Goal: Task Accomplishment & Management: Use online tool/utility

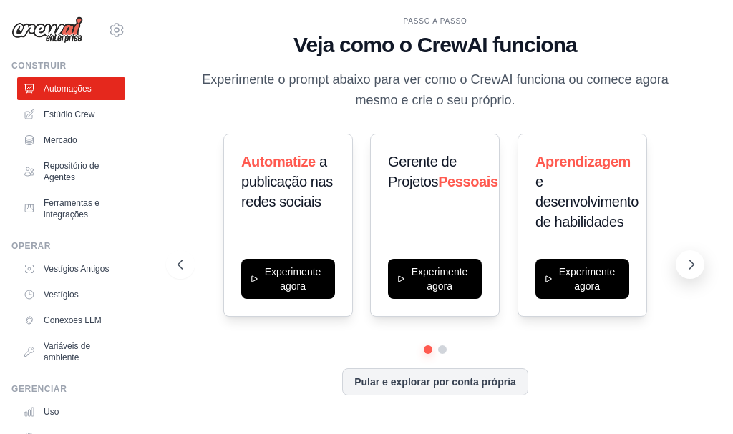
click at [696, 263] on icon at bounding box center [691, 265] width 14 height 14
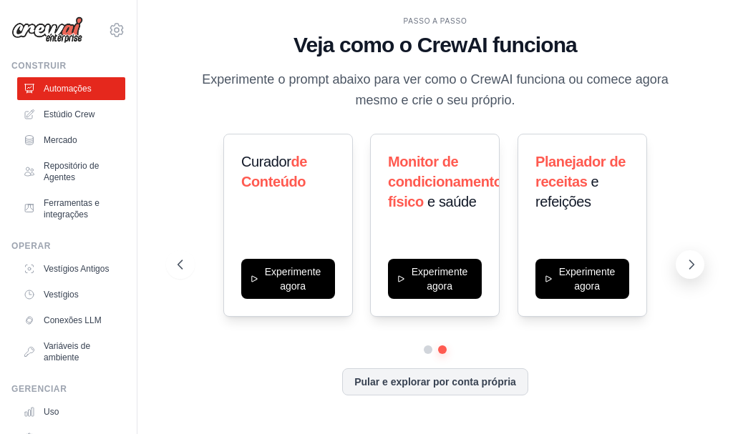
click at [696, 263] on icon at bounding box center [691, 265] width 14 height 14
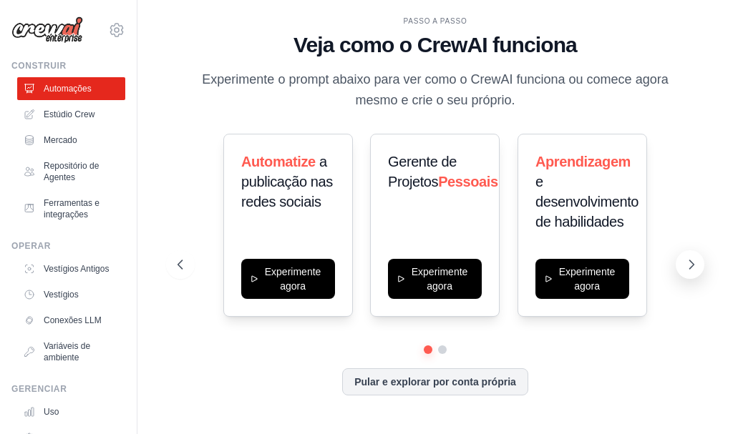
click at [688, 265] on icon at bounding box center [691, 265] width 14 height 14
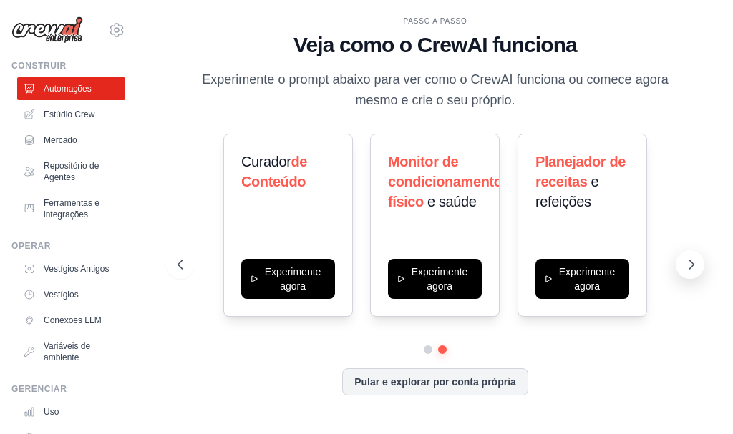
click at [690, 265] on icon at bounding box center [691, 265] width 14 height 14
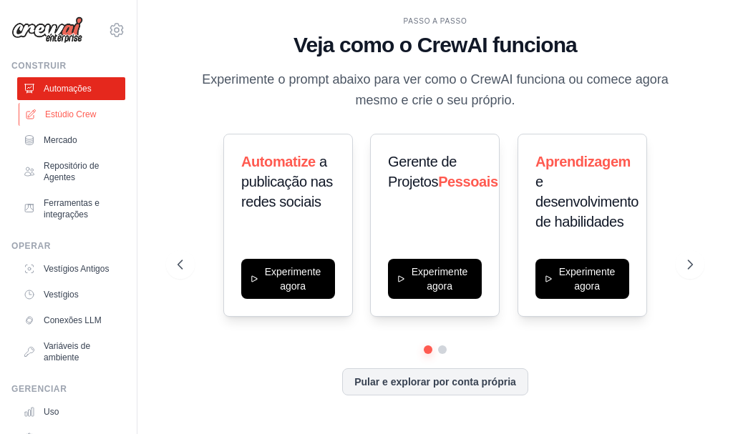
click at [70, 113] on font "Estúdio Crew" at bounding box center [70, 114] width 51 height 10
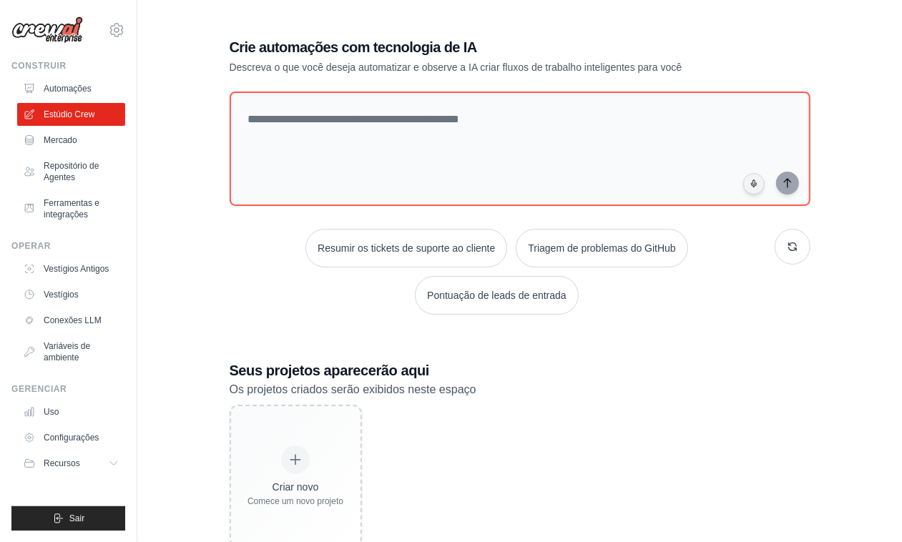
drag, startPoint x: 703, startPoint y: 4, endPoint x: 177, endPoint y: 101, distance: 534.8
click at [177, 101] on div "Crie automações com tecnologia de IA Descreva o que você deseja automatizar e o…" at bounding box center [519, 292] width 719 height 557
click at [57, 137] on font "Mercado" at bounding box center [62, 140] width 34 height 10
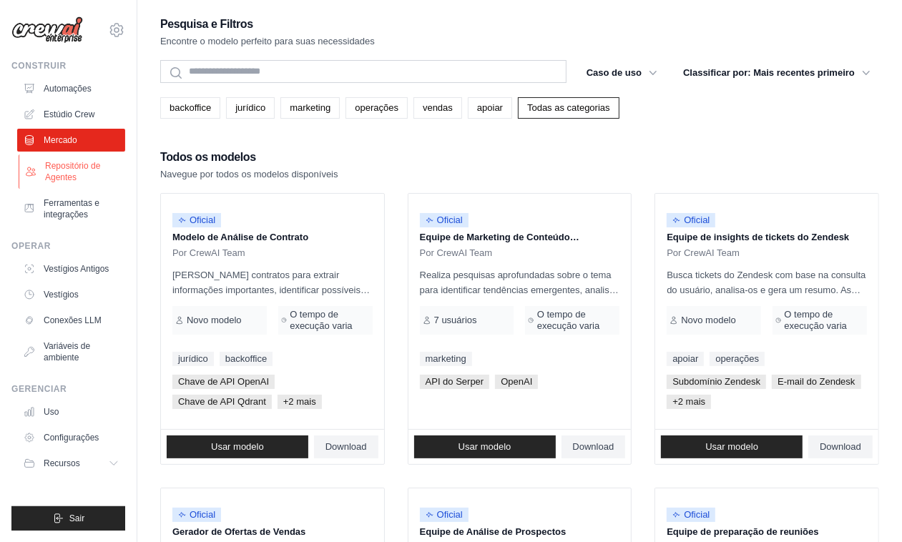
click at [62, 162] on font "Repositório de Agentes" at bounding box center [72, 171] width 55 height 21
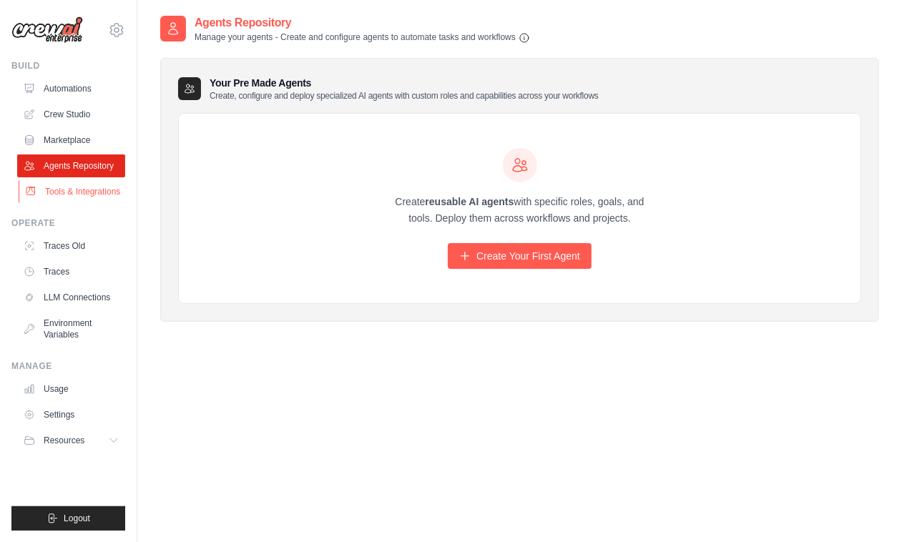
click at [64, 192] on link "Tools & Integrations" at bounding box center [73, 191] width 108 height 23
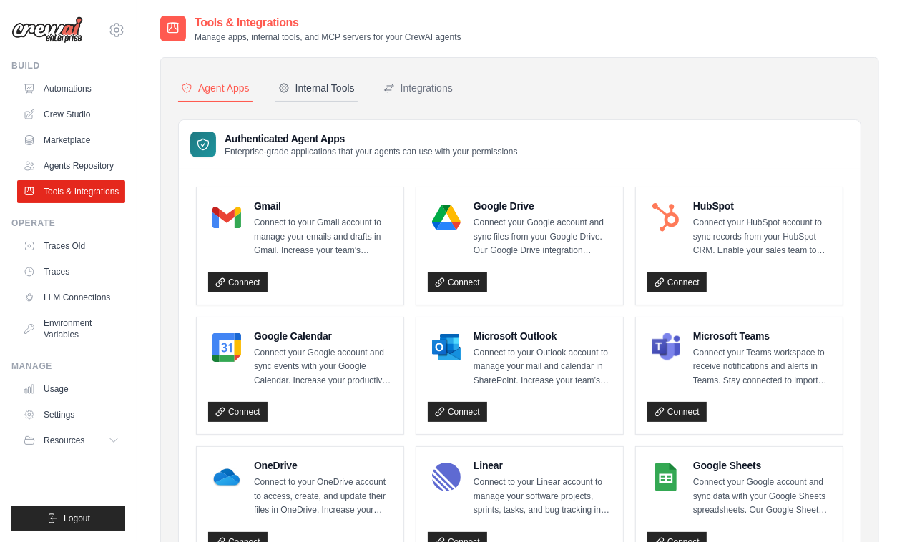
click at [334, 86] on div "Internal Tools" at bounding box center [316, 88] width 77 height 14
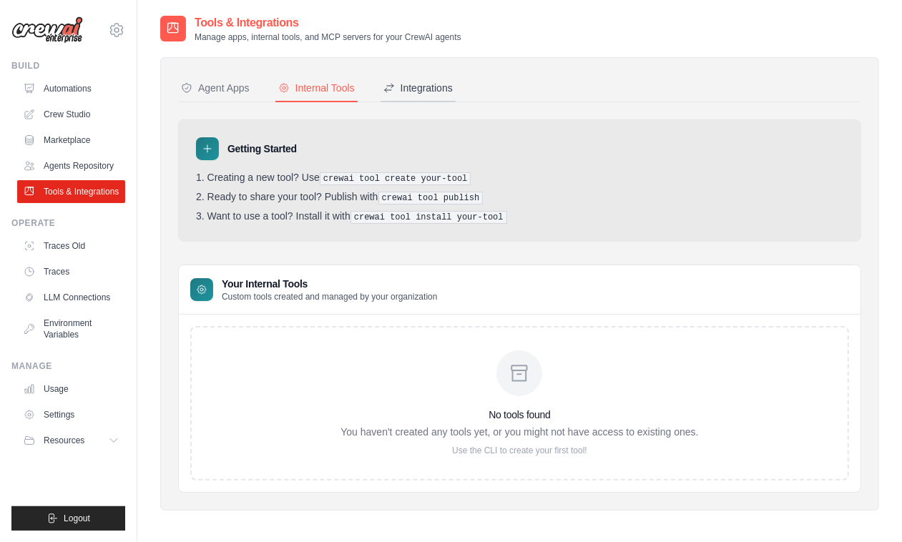
click at [416, 88] on div "Integrations" at bounding box center [418, 88] width 69 height 14
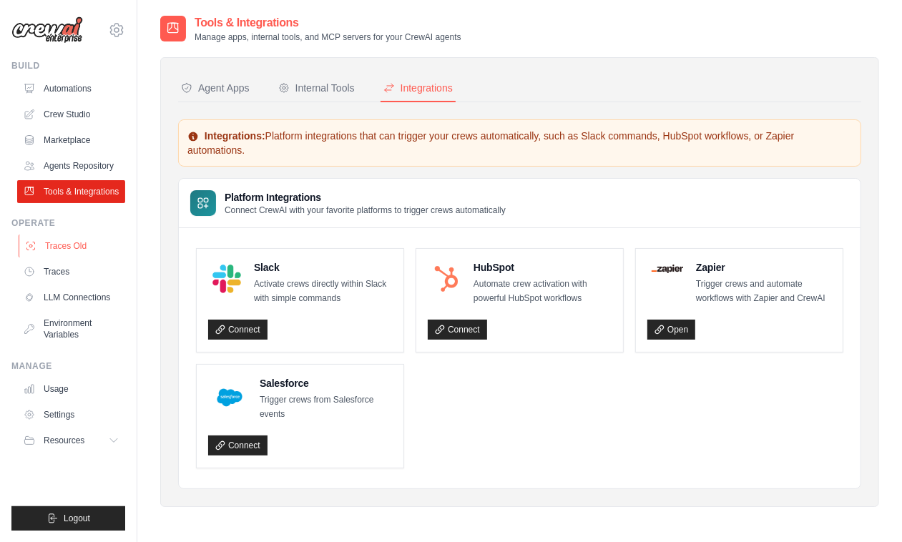
click at [62, 258] on link "Traces Old" at bounding box center [73, 246] width 108 height 23
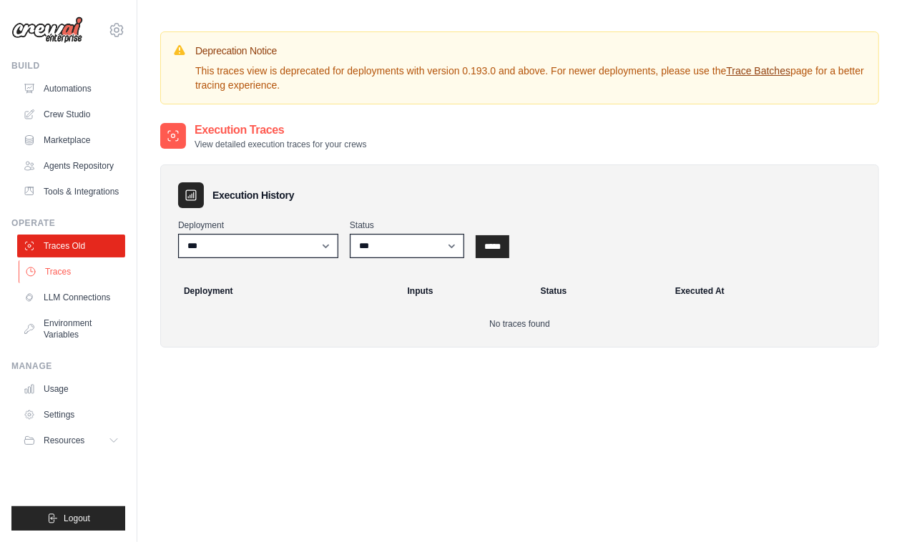
click at [61, 281] on link "Traces" at bounding box center [73, 271] width 108 height 23
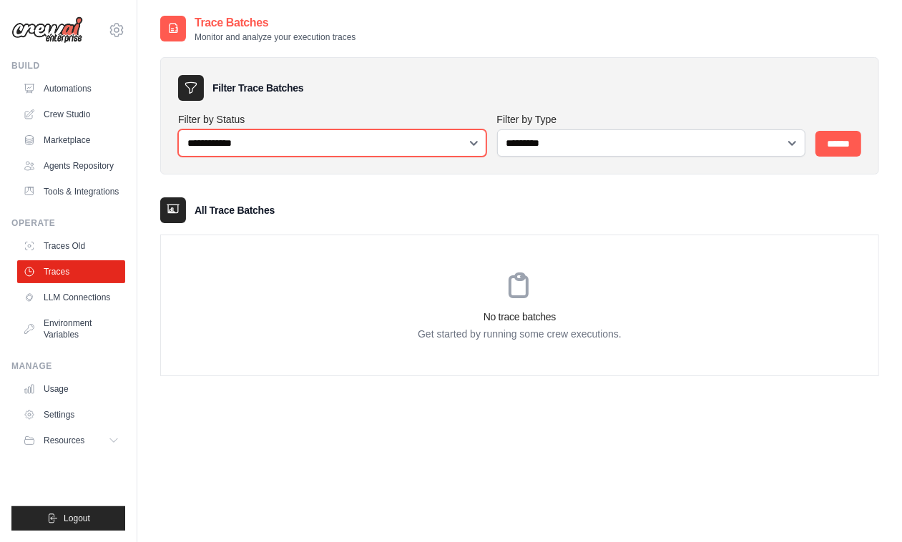
click at [408, 145] on select "**********" at bounding box center [332, 143] width 308 height 27
click at [473, 140] on select "**********" at bounding box center [332, 143] width 308 height 27
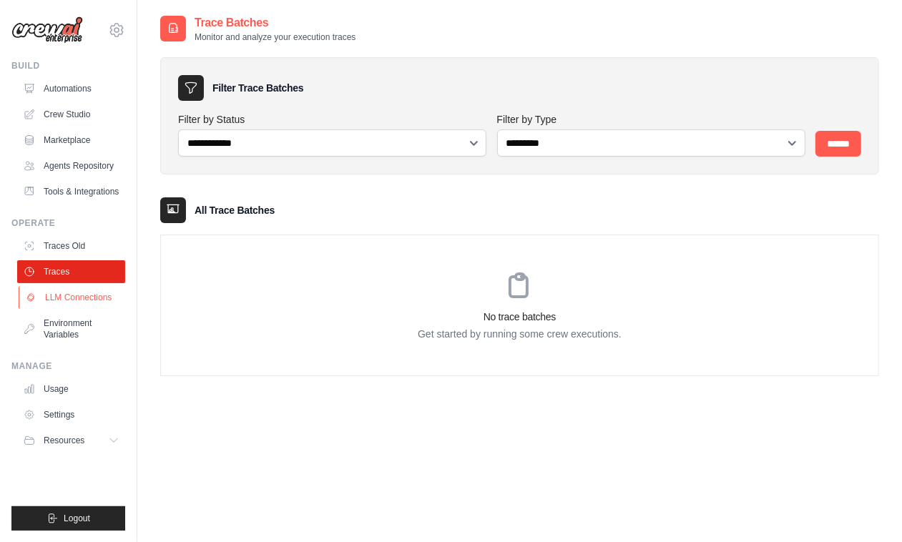
click at [77, 308] on link "LLM Connections" at bounding box center [73, 297] width 108 height 23
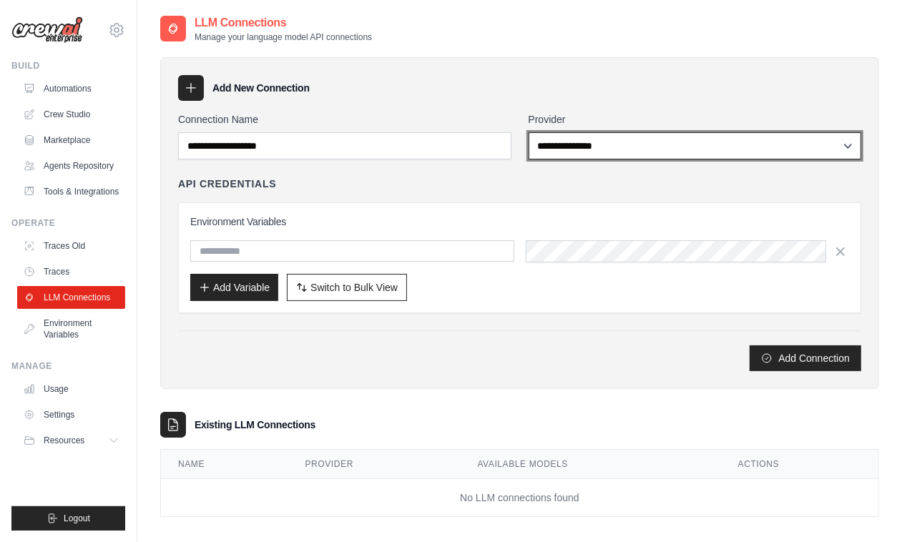
click at [615, 151] on select "**********" at bounding box center [695, 145] width 333 height 27
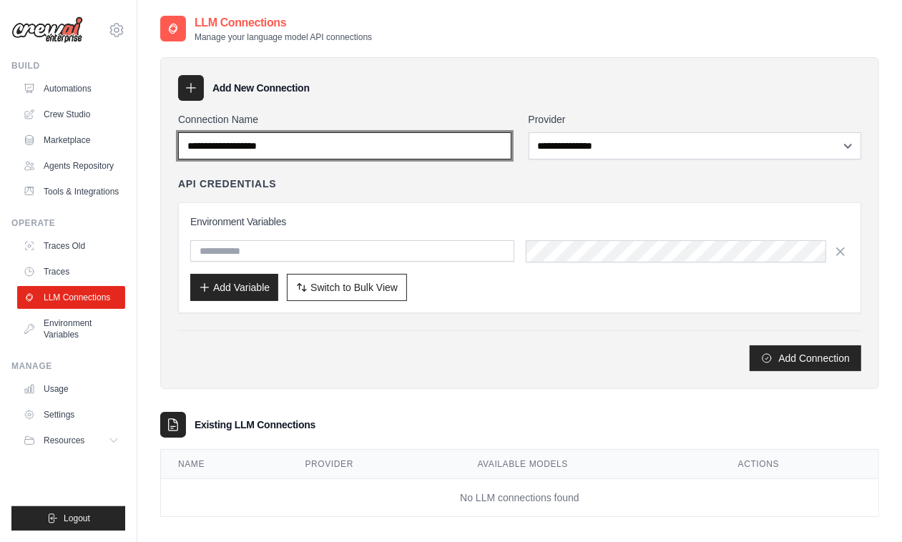
click at [277, 152] on input "Connection Name" at bounding box center [344, 145] width 333 height 27
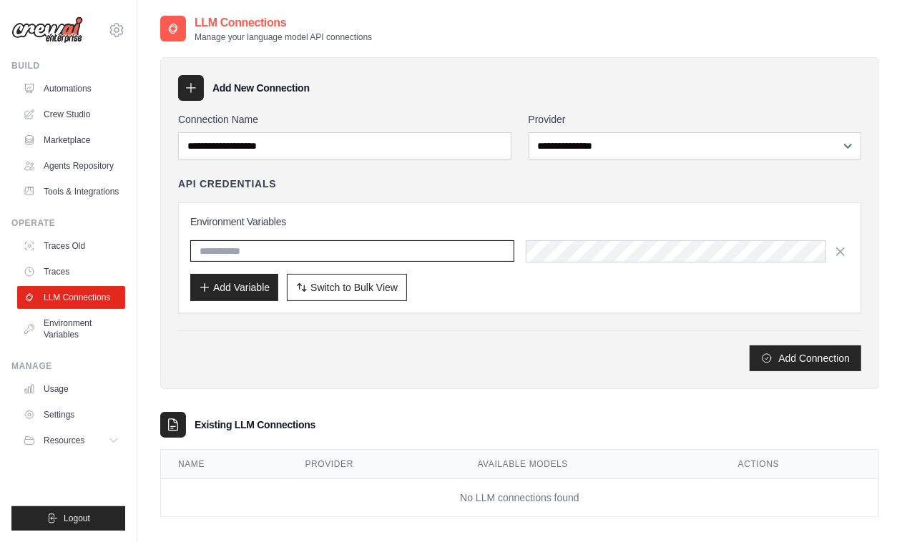
click at [463, 250] on input "text" at bounding box center [352, 250] width 324 height 21
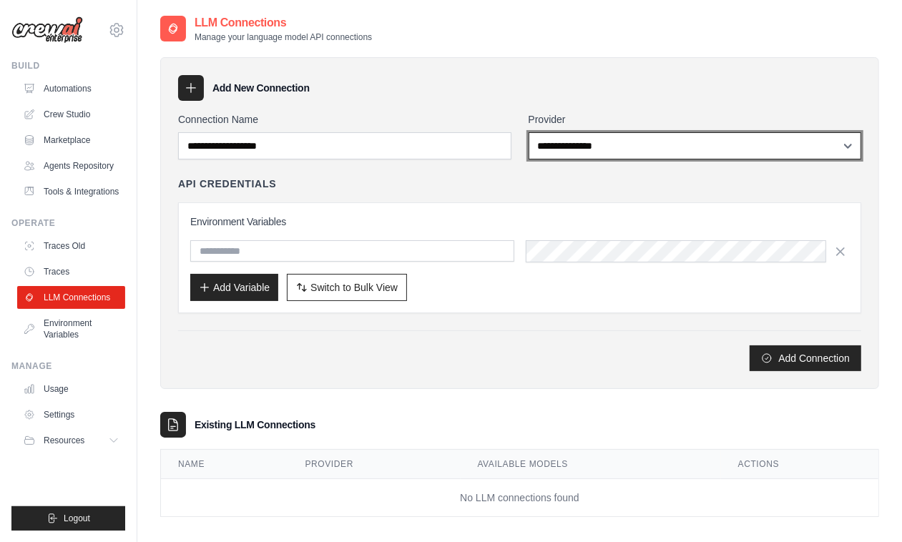
click at [605, 140] on select "**********" at bounding box center [695, 145] width 333 height 27
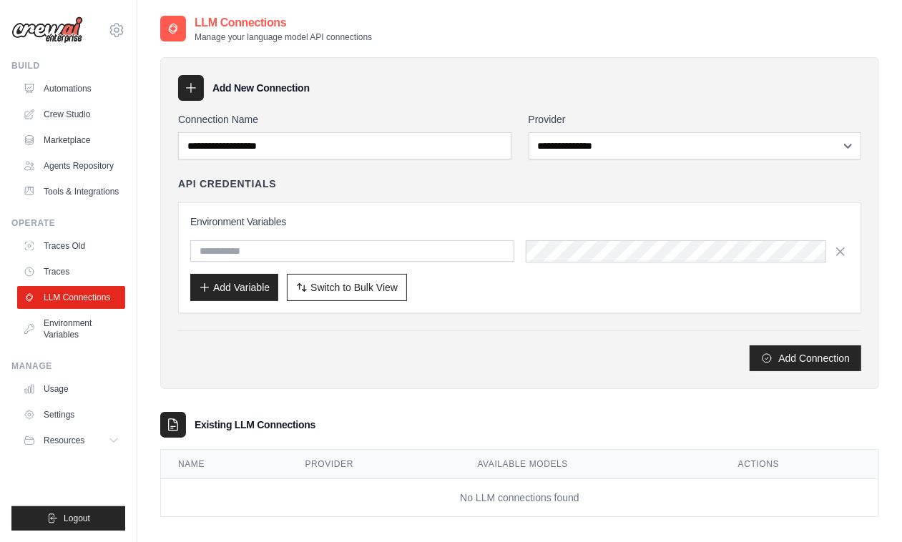
click at [490, 106] on div "**********" at bounding box center [519, 223] width 719 height 332
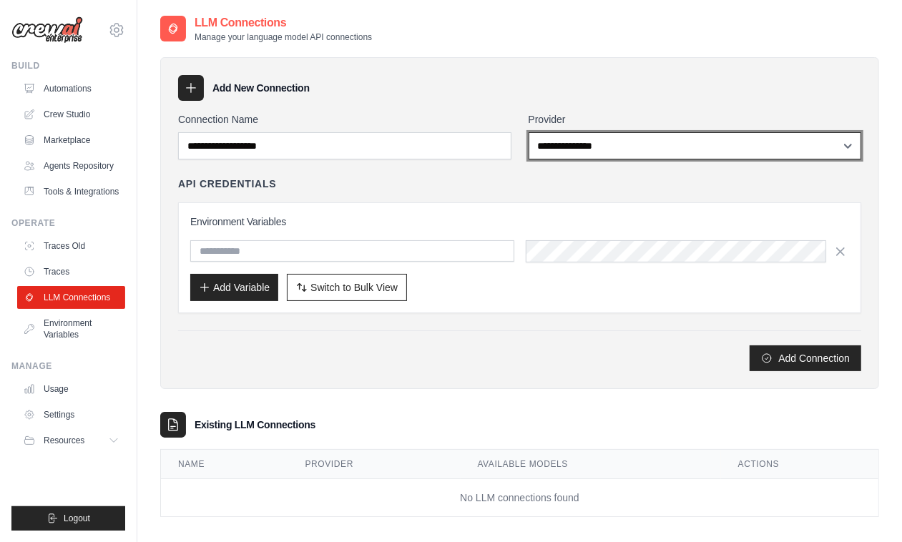
click at [615, 144] on select "**********" at bounding box center [695, 145] width 333 height 27
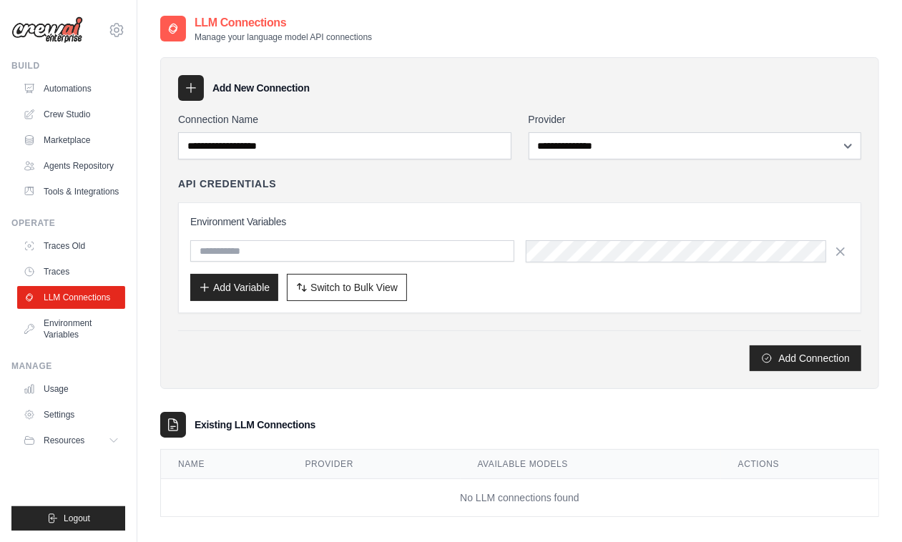
click at [721, 79] on div "Add New Connection" at bounding box center [519, 88] width 683 height 26
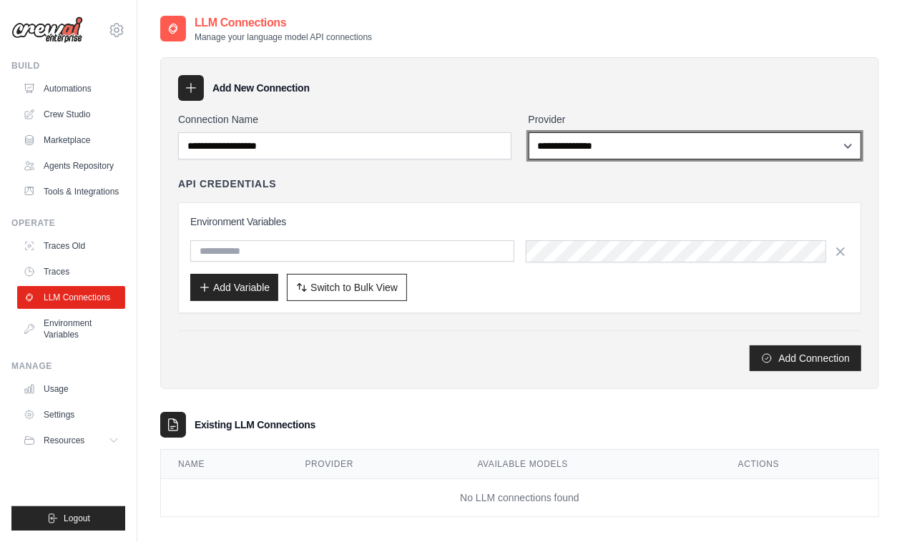
click at [678, 147] on select "**********" at bounding box center [695, 145] width 333 height 27
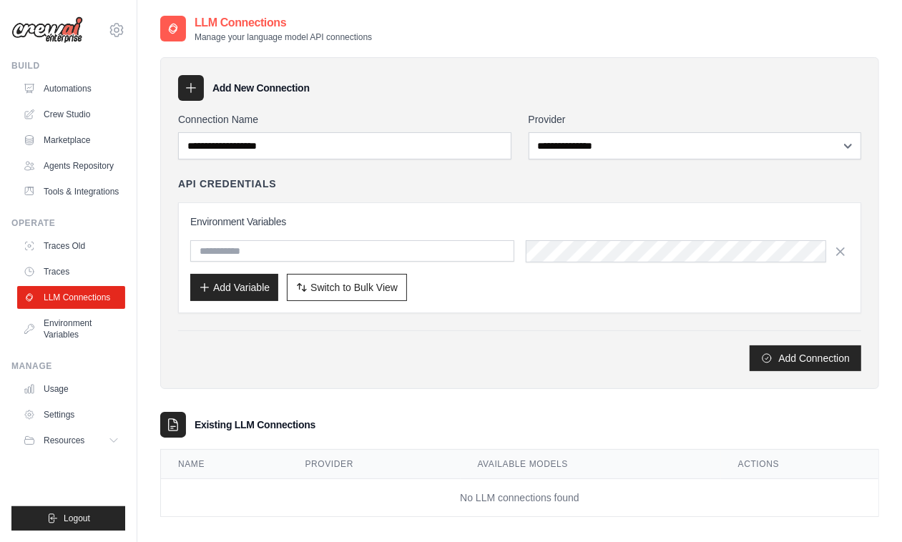
click at [445, 79] on div "Add New Connection" at bounding box center [519, 88] width 683 height 26
click at [63, 340] on link "Environment Variables" at bounding box center [73, 329] width 108 height 34
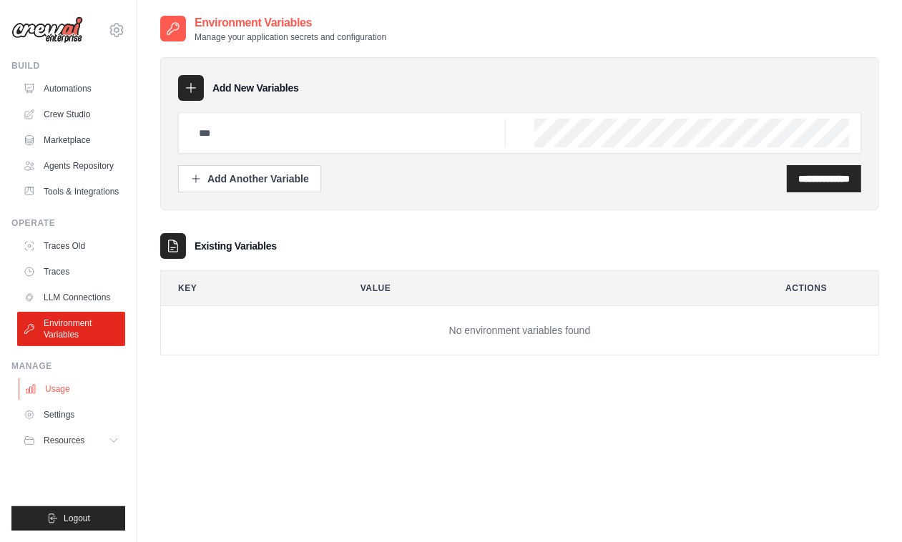
click at [54, 399] on link "Usage" at bounding box center [73, 389] width 108 height 23
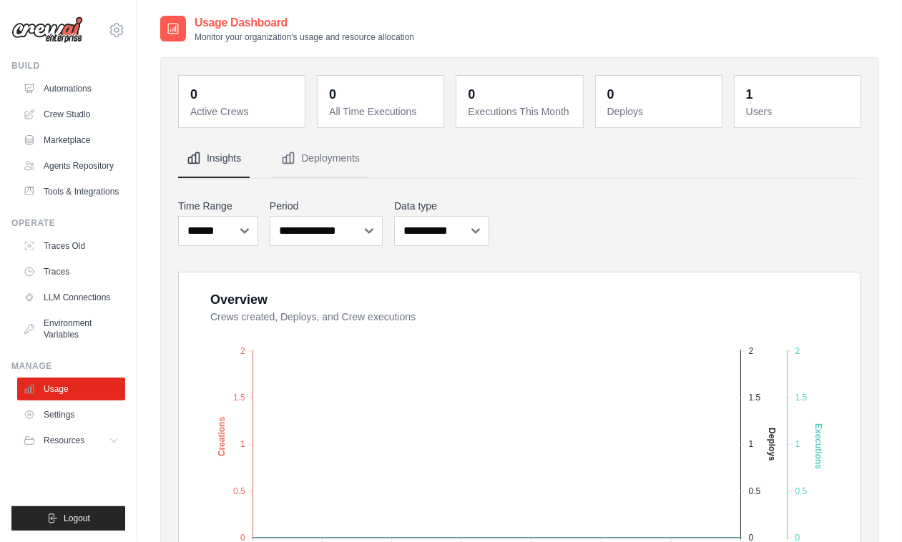
scroll to position [234, 0]
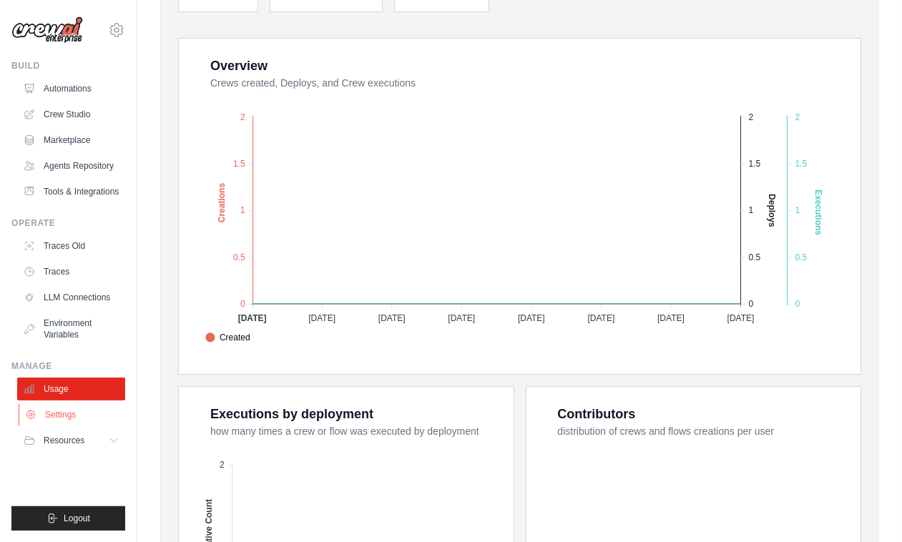
click at [62, 423] on link "Settings" at bounding box center [73, 415] width 108 height 23
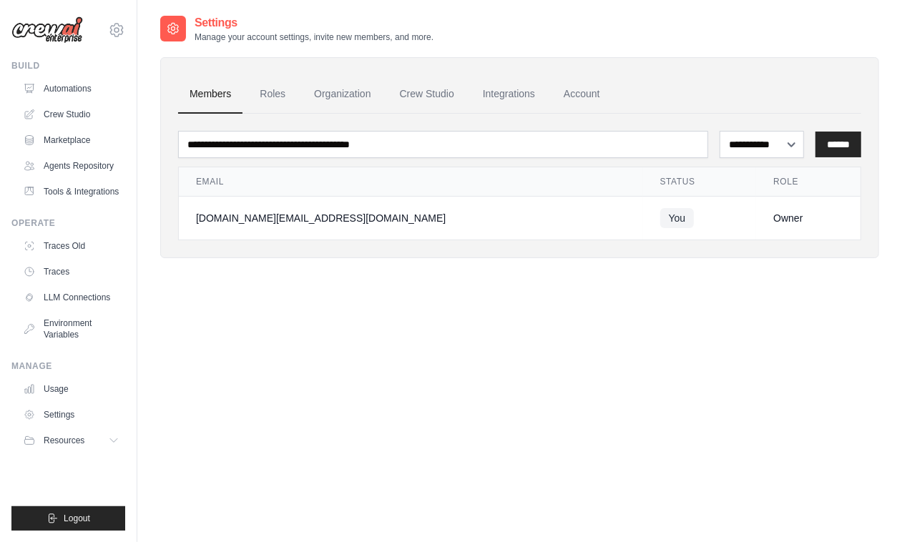
scroll to position [29, 0]
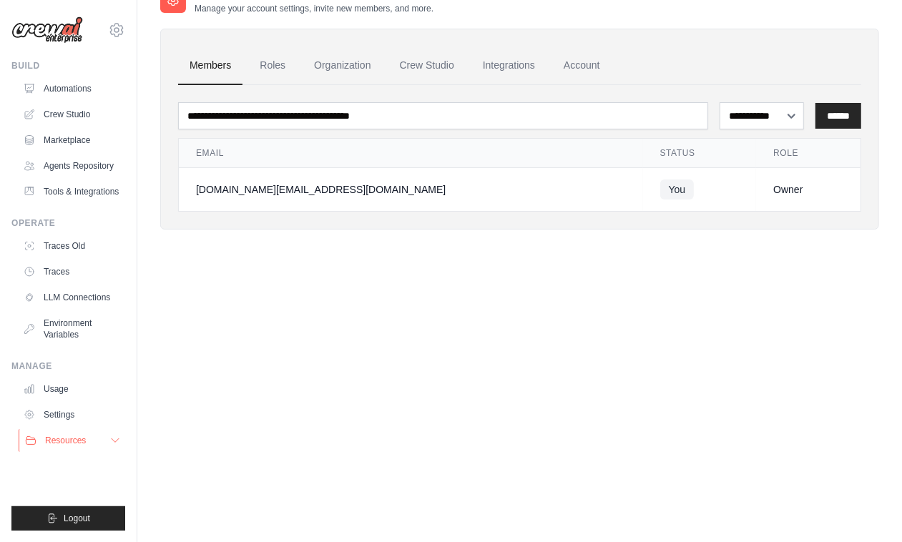
click at [65, 423] on span "Resources" at bounding box center [65, 440] width 41 height 11
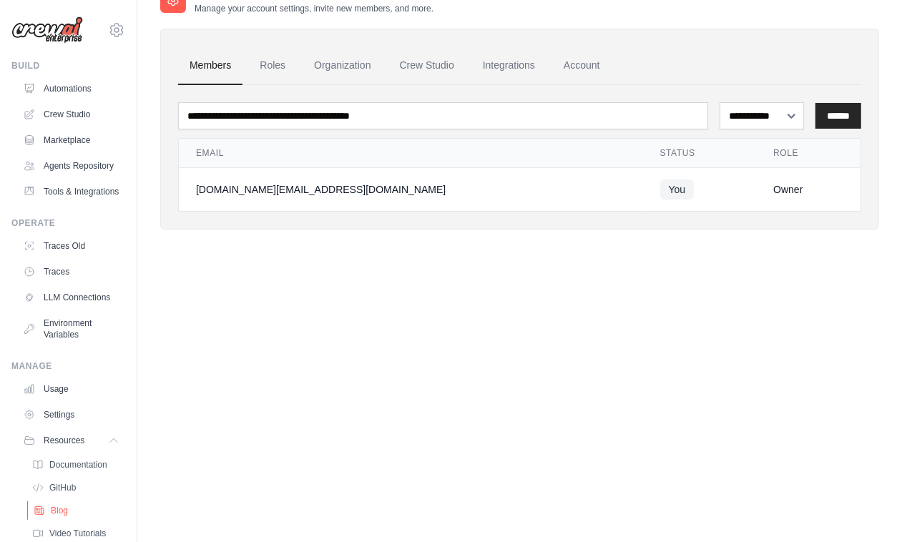
scroll to position [97, 0]
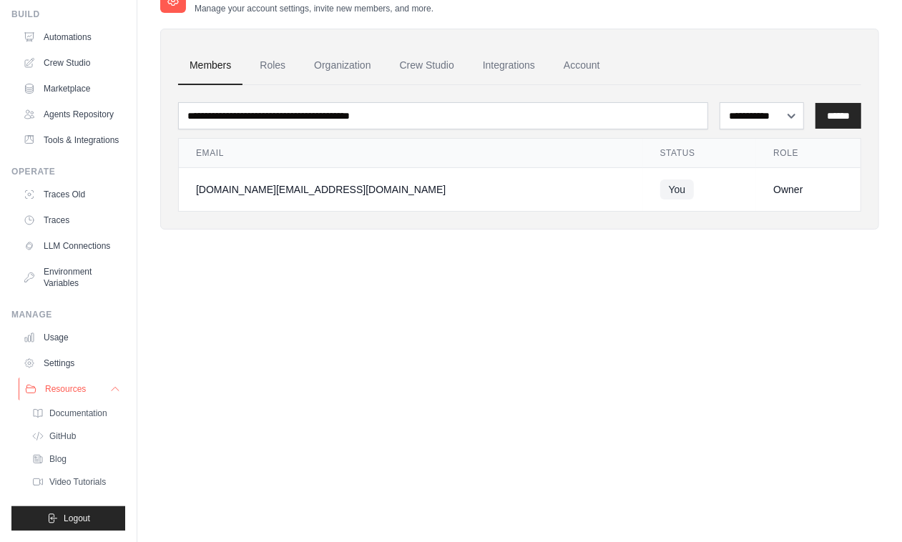
click at [61, 384] on span "Resources" at bounding box center [65, 389] width 41 height 11
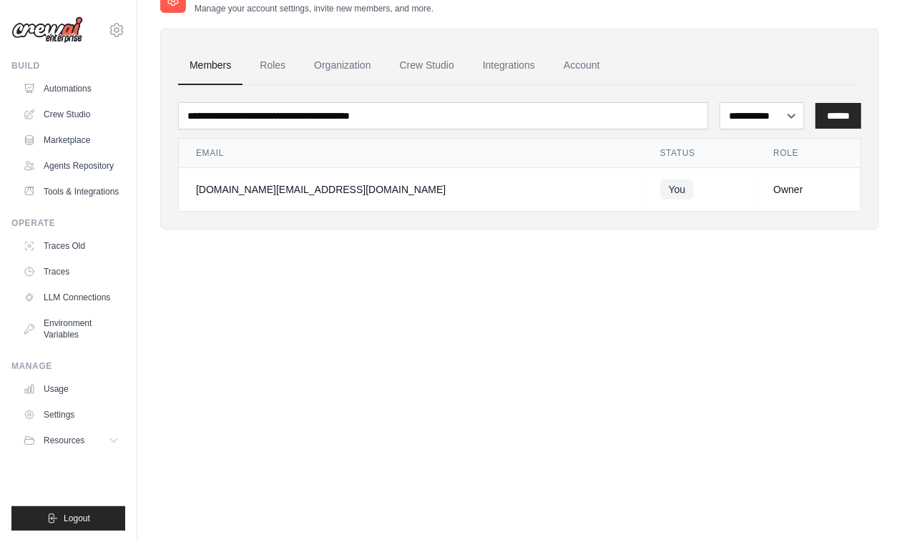
scroll to position [0, 0]
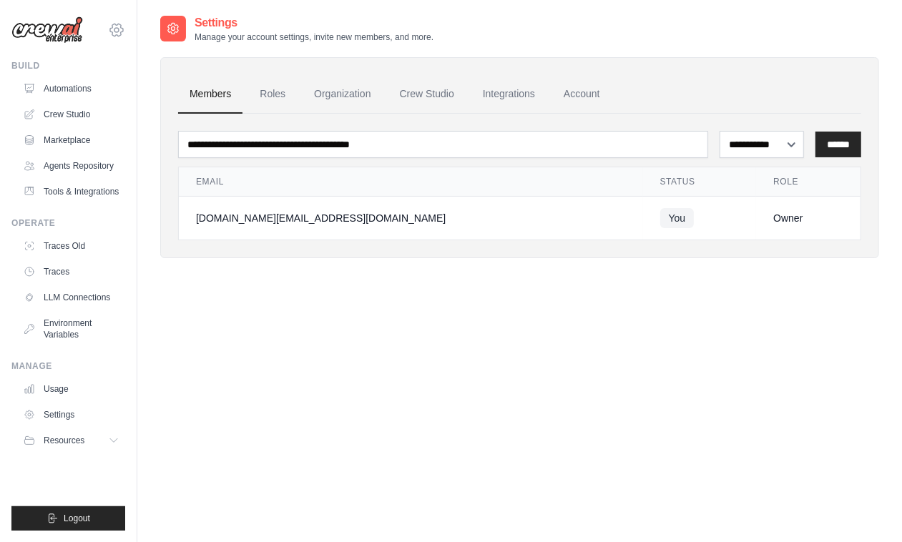
click at [116, 29] on icon at bounding box center [116, 29] width 17 height 17
click at [162, 89] on span "Settings" at bounding box center [177, 89] width 113 height 14
click at [117, 29] on icon at bounding box center [116, 29] width 17 height 17
click at [152, 87] on span "Settings" at bounding box center [177, 89] width 113 height 14
click at [281, 301] on div "**********" at bounding box center [519, 285] width 719 height 542
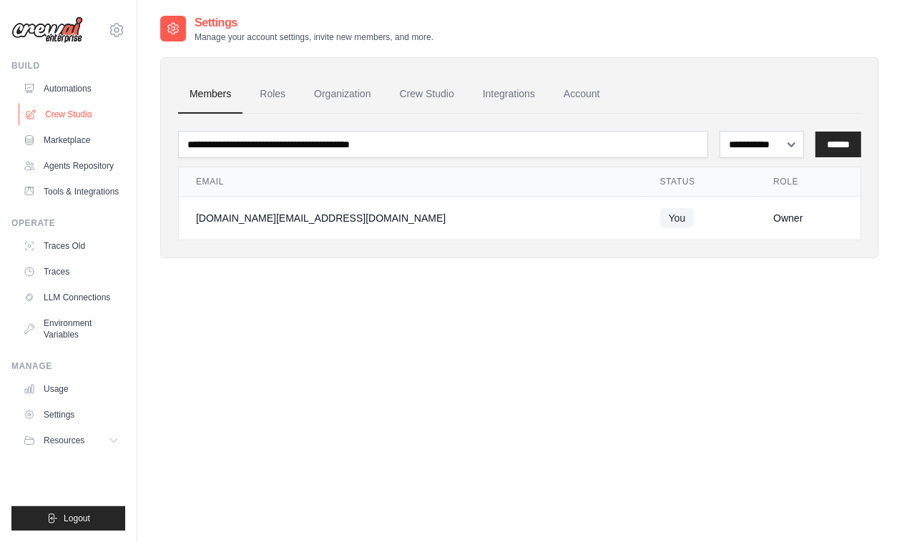
click at [58, 117] on link "Crew Studio" at bounding box center [73, 114] width 108 height 23
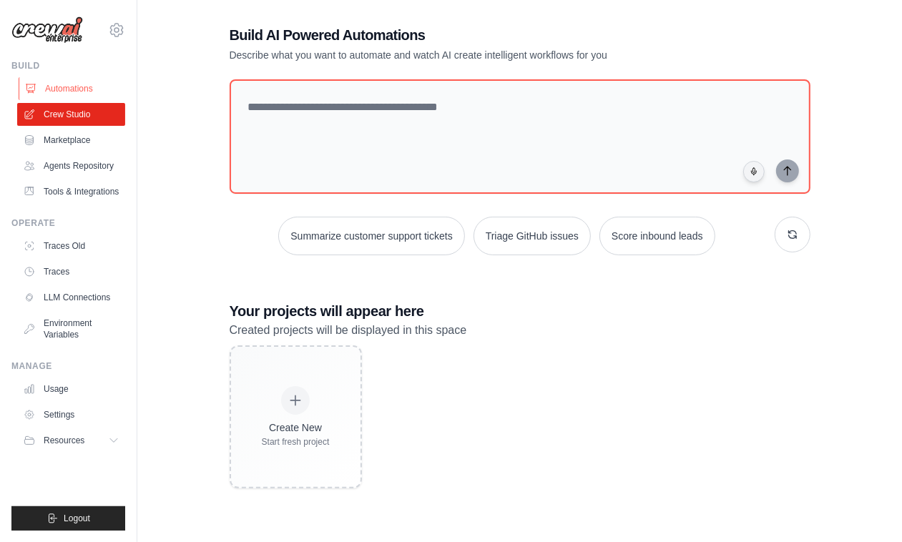
click at [70, 87] on link "Automations" at bounding box center [73, 88] width 108 height 23
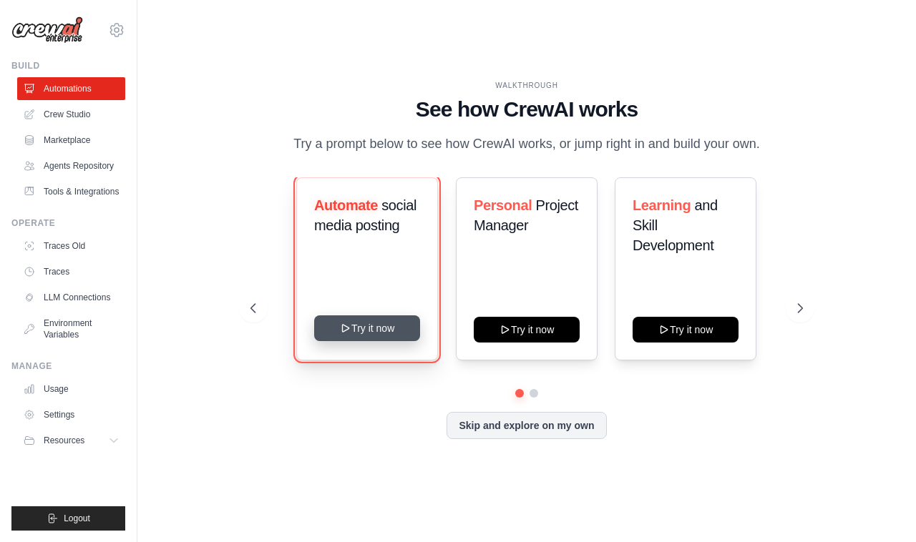
click at [374, 329] on button "Try it now" at bounding box center [367, 329] width 106 height 26
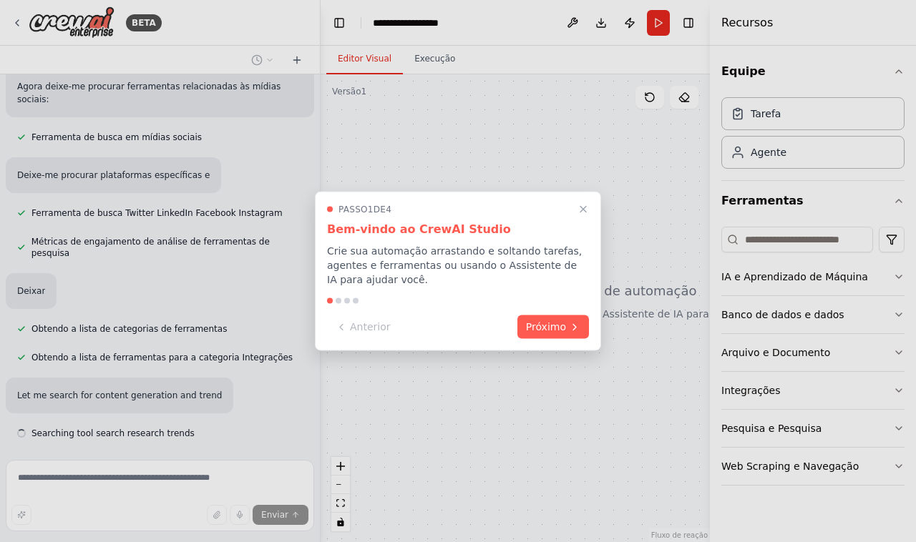
scroll to position [266, 0]
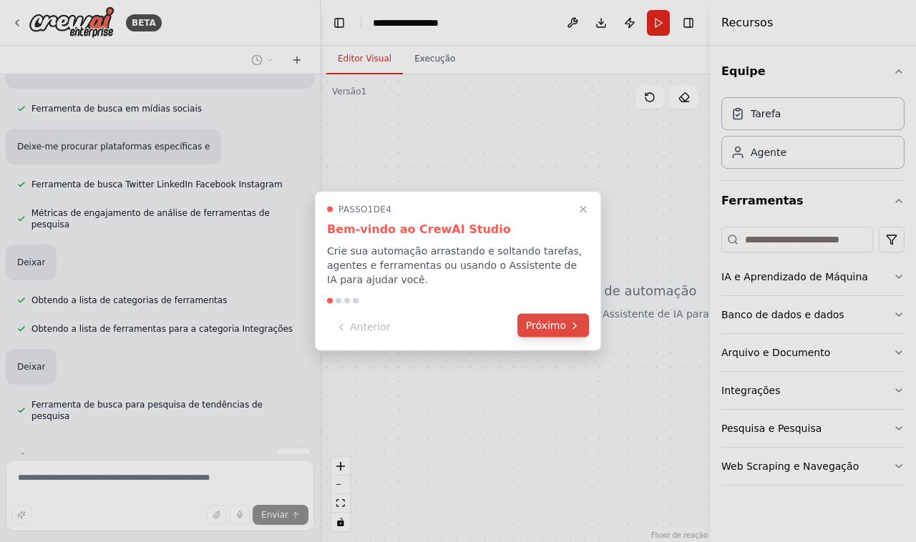
click at [560, 322] on font "Próximo" at bounding box center [546, 325] width 40 height 11
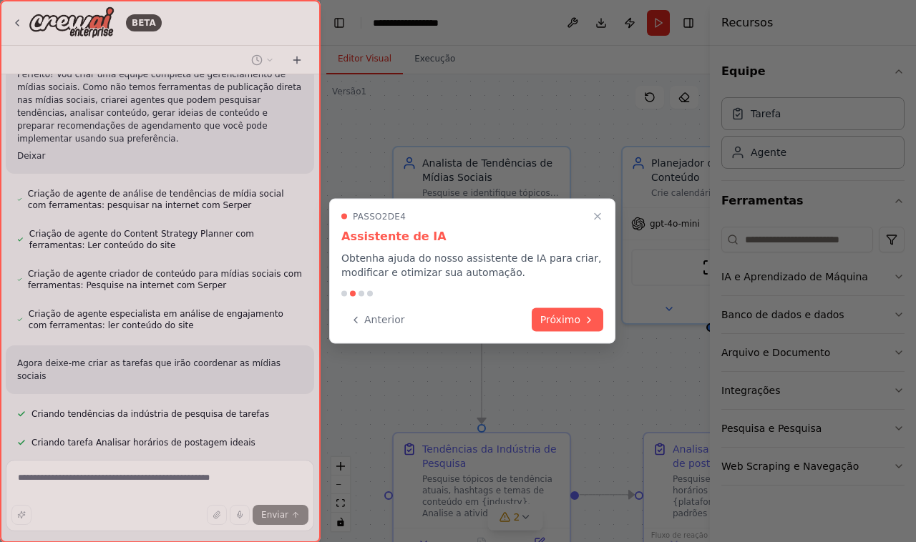
scroll to position [868, 0]
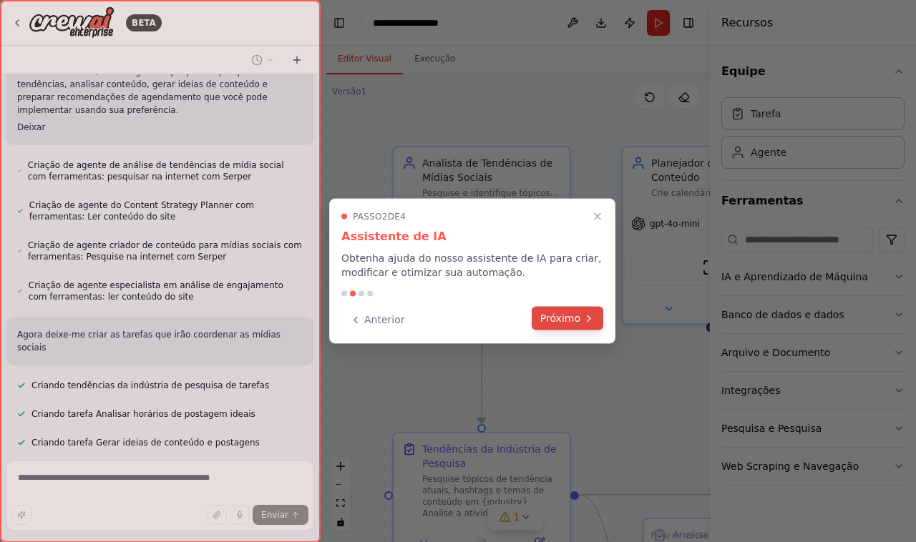
click at [570, 313] on font "Próximo" at bounding box center [560, 318] width 40 height 11
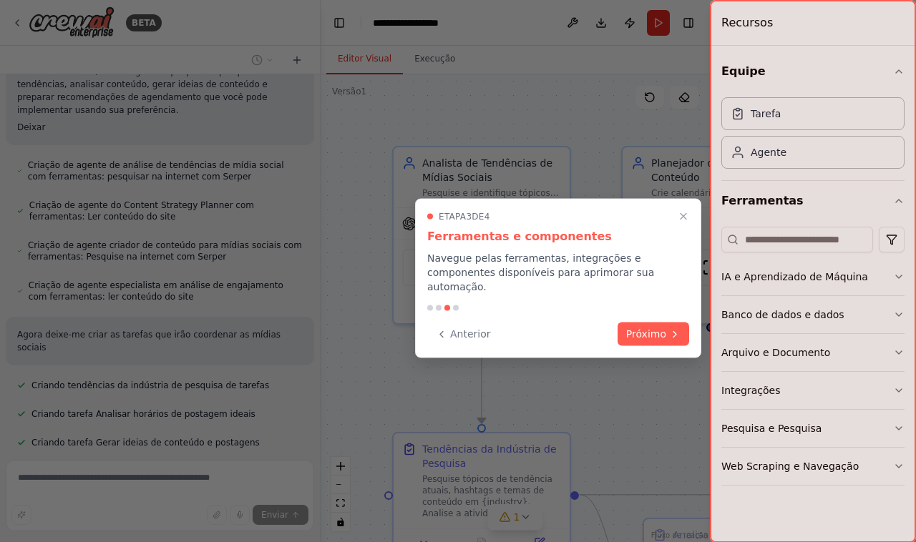
scroll to position [897, 0]
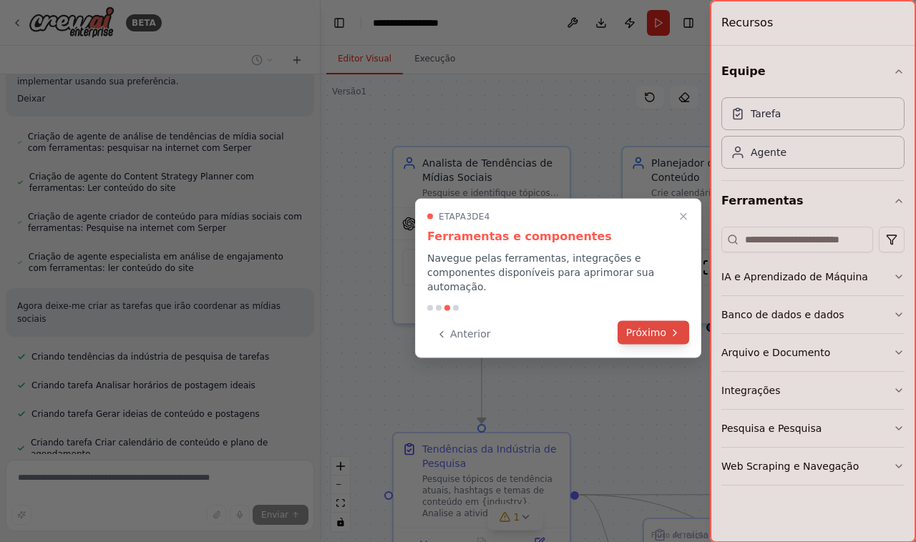
click at [666, 321] on button "Próximo" at bounding box center [654, 333] width 72 height 24
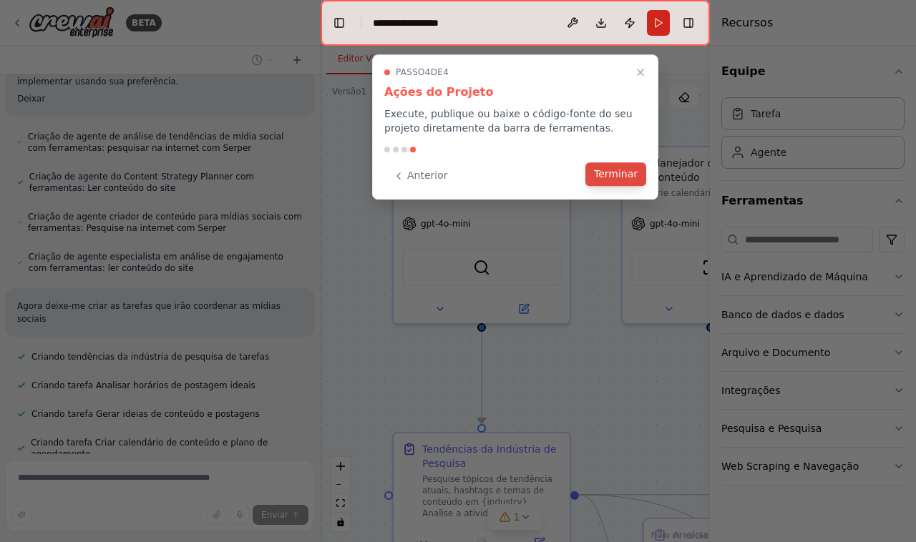
click at [615, 172] on font "Terminar" at bounding box center [616, 173] width 44 height 11
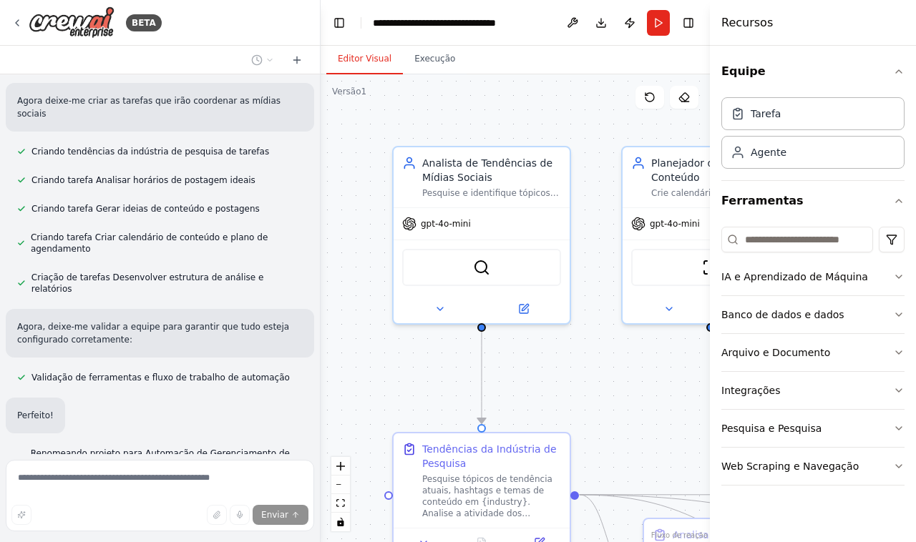
scroll to position [1113, 0]
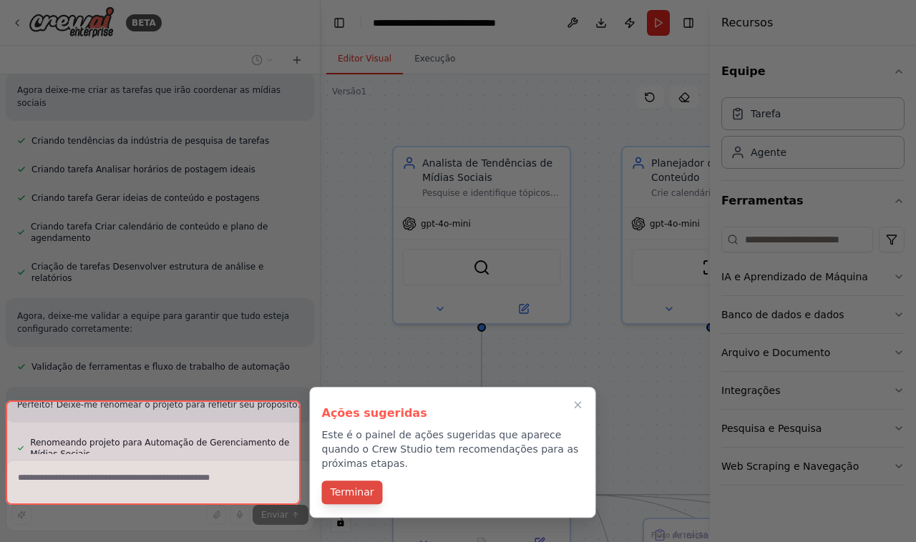
click at [352, 497] on font "Terminar" at bounding box center [353, 492] width 44 height 11
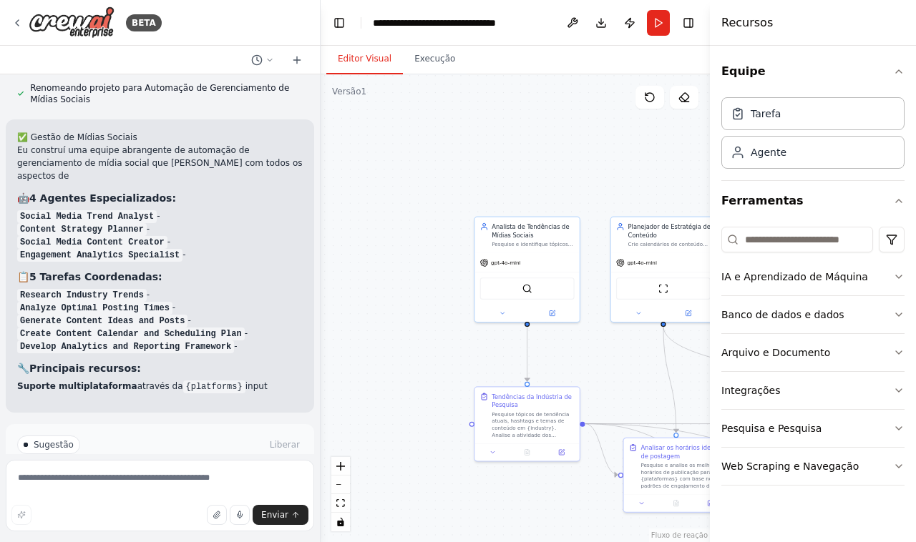
scroll to position [1468, 0]
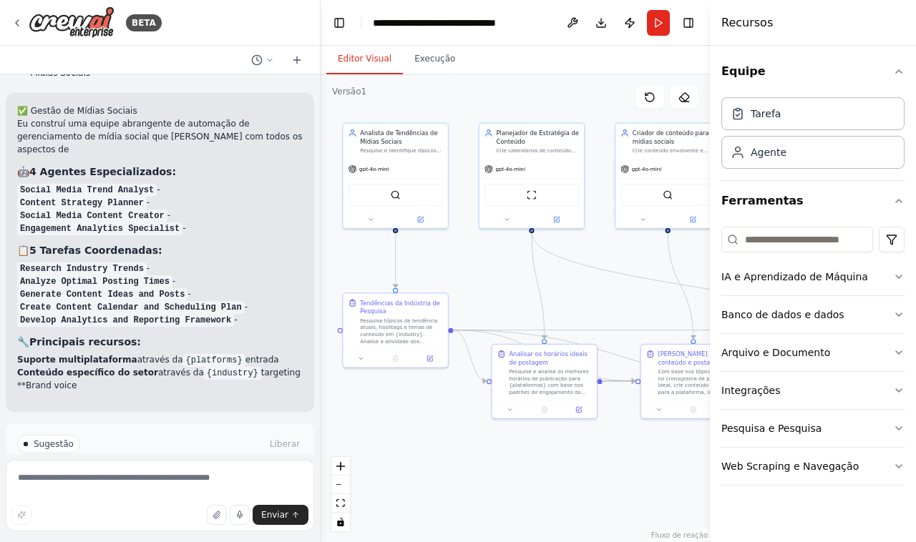
drag, startPoint x: 613, startPoint y: 348, endPoint x: 481, endPoint y: 254, distance: 161.6
click at [481, 254] on div ".deletable-edge-delete-btn { width: 20px; height: 20px; border: 0px solid #ffff…" at bounding box center [515, 308] width 389 height 468
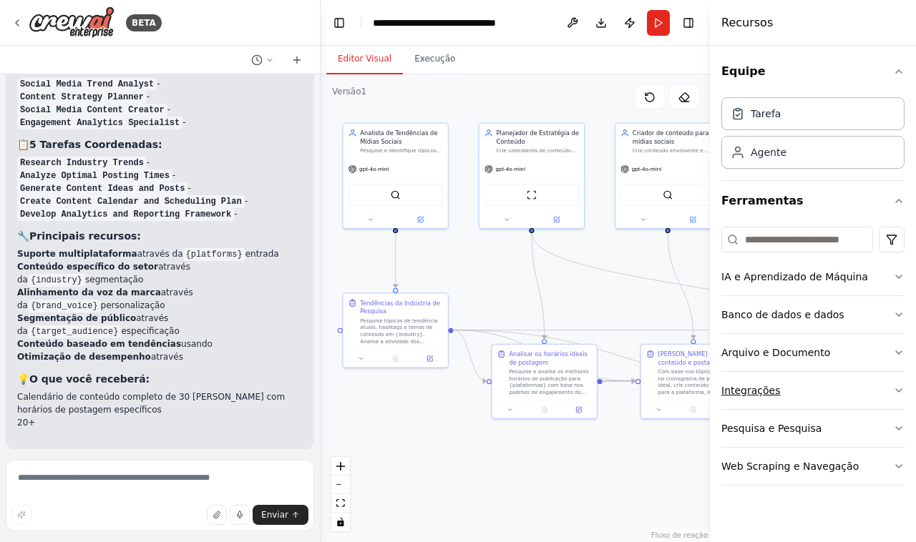
scroll to position [1625, 0]
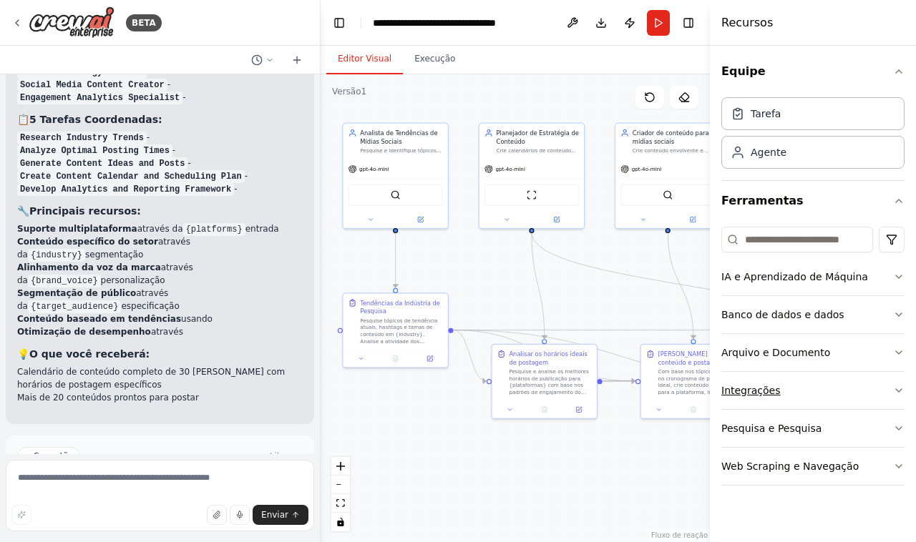
click at [899, 389] on icon "button" at bounding box center [898, 390] width 11 height 11
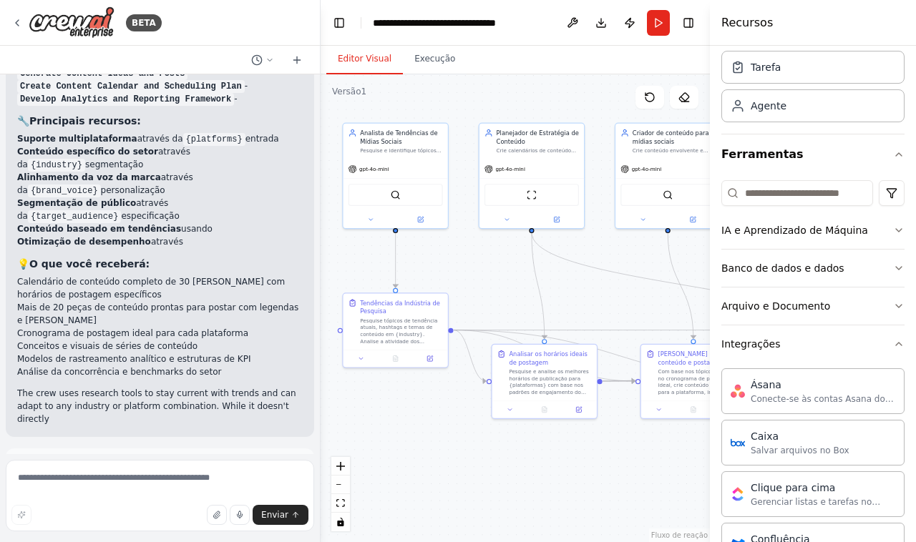
scroll to position [1728, 0]
